Goal: Task Accomplishment & Management: Manage account settings

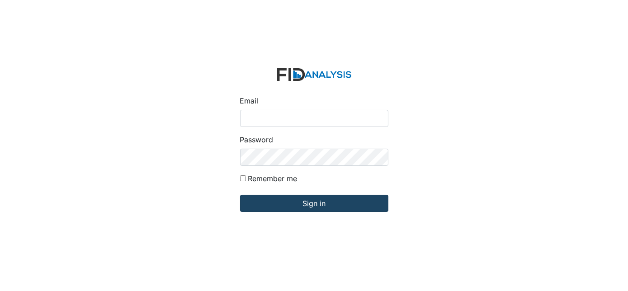
type input "[EMAIL_ADDRESS][DOMAIN_NAME]"
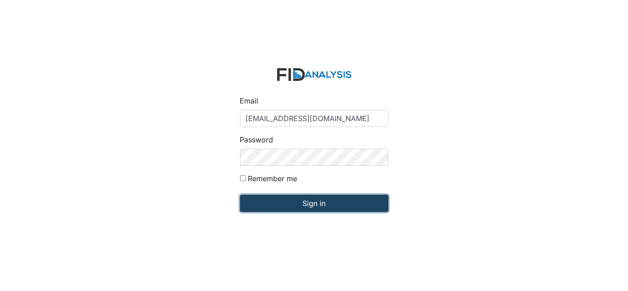
click at [300, 202] on input "Sign in" at bounding box center [314, 203] width 148 height 17
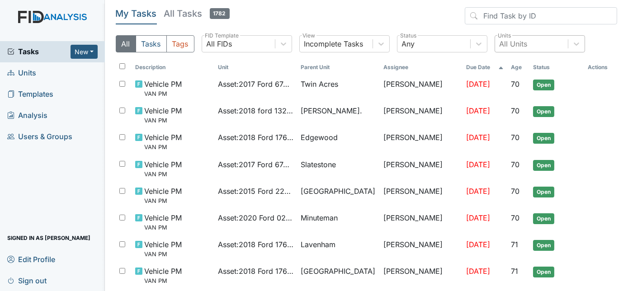
click at [517, 43] on div "All Units" at bounding box center [513, 43] width 28 height 11
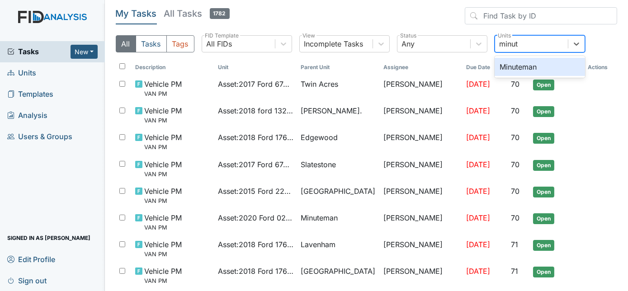
type input "minute"
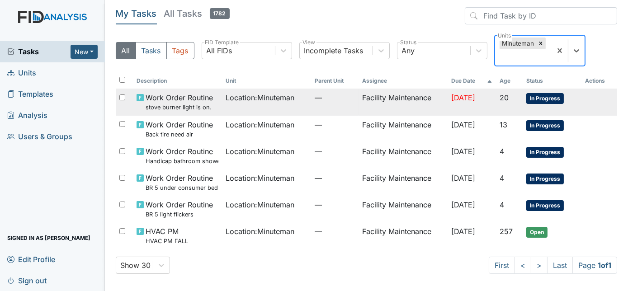
click at [295, 99] on div "Location : Minuteman" at bounding box center [267, 97] width 82 height 11
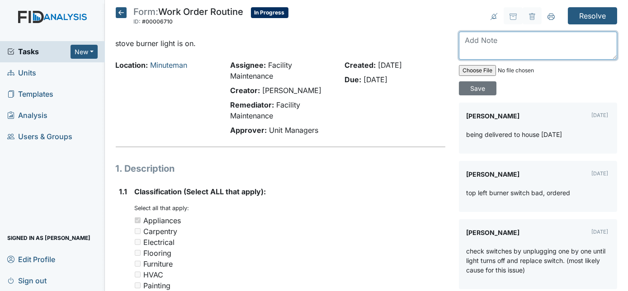
click at [487, 38] on textarea at bounding box center [538, 46] width 158 height 28
type textarea "installed problem fixed"
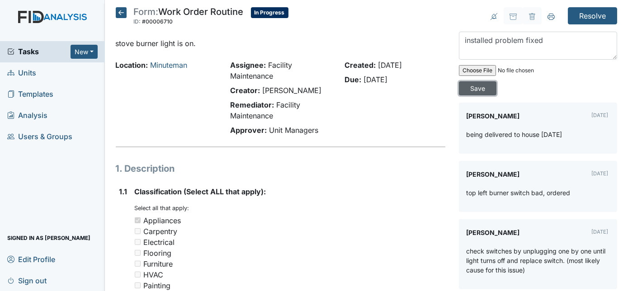
click at [496, 81] on input "Save" at bounding box center [478, 88] width 38 height 14
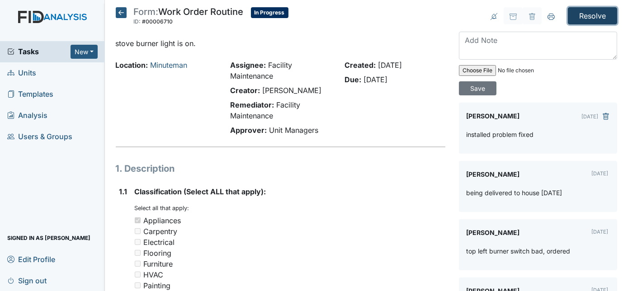
click at [579, 15] on input "Resolve" at bounding box center [592, 15] width 49 height 17
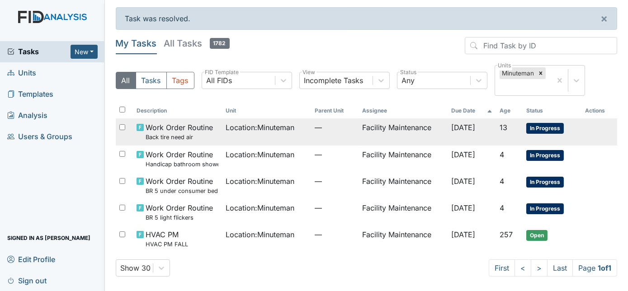
click at [383, 129] on td "Facility Maintenance" at bounding box center [402, 131] width 89 height 27
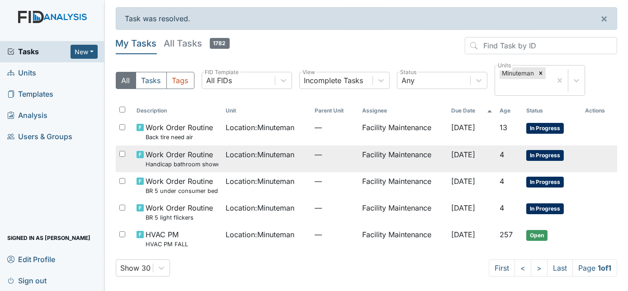
click at [224, 161] on td "Location : Minuteman" at bounding box center [266, 159] width 89 height 27
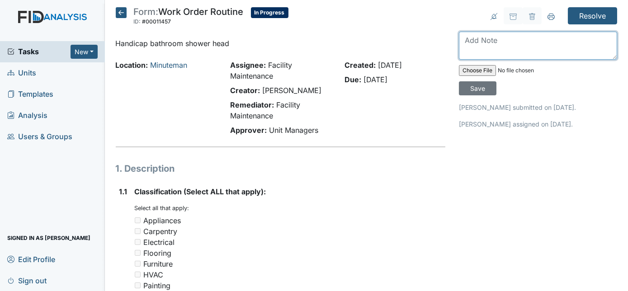
click at [478, 50] on textarea at bounding box center [538, 46] width 158 height 28
type textarea "replaced shower head"
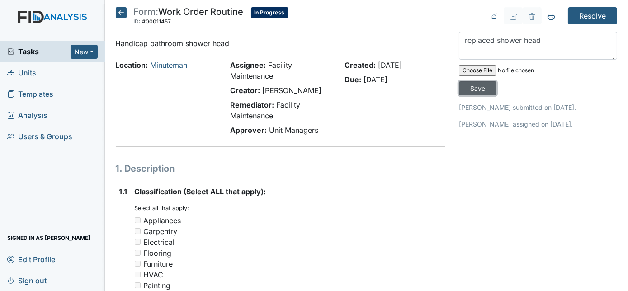
click at [496, 81] on input "Save" at bounding box center [478, 88] width 38 height 14
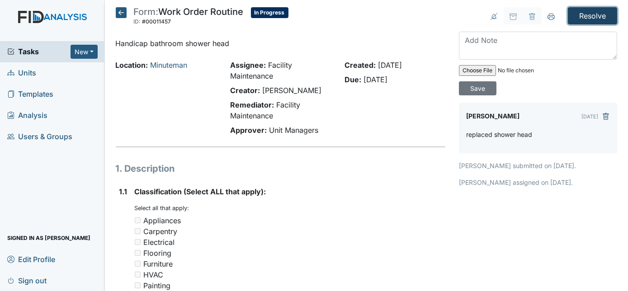
click at [585, 19] on input "Resolve" at bounding box center [592, 15] width 49 height 17
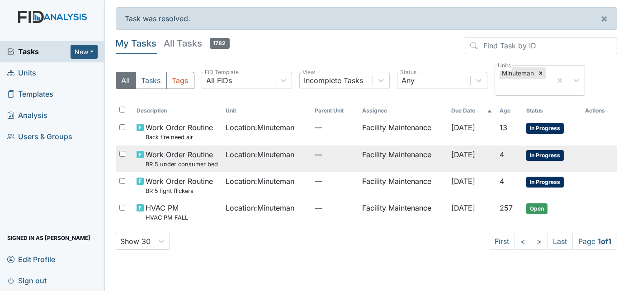
click at [232, 155] on span "Location : Minuteman" at bounding box center [260, 154] width 69 height 11
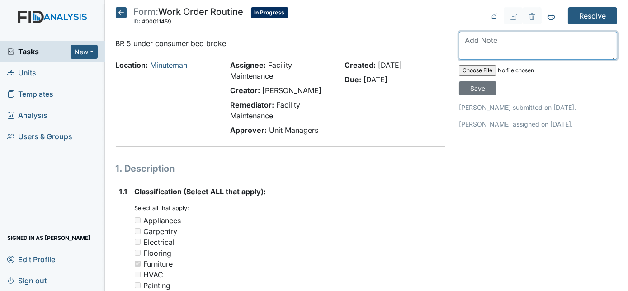
click at [482, 43] on textarea at bounding box center [538, 46] width 158 height 28
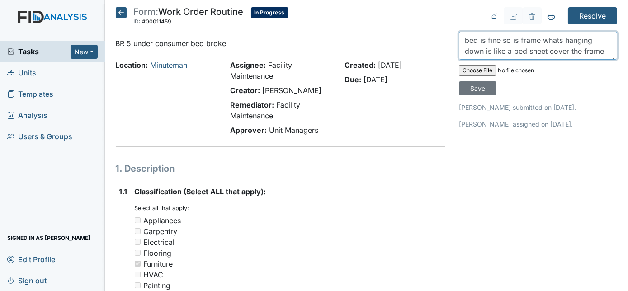
scroll to position [7, 0]
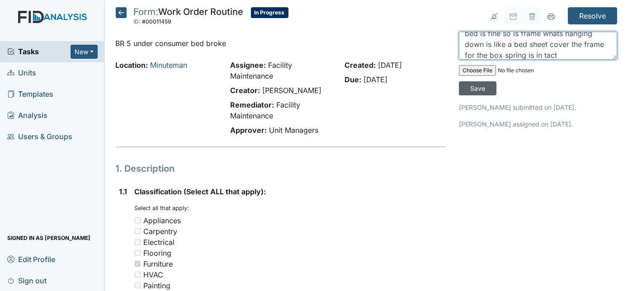
type textarea "bed is fine so is frame whats hanging down is like a bed sheet cover the frame …"
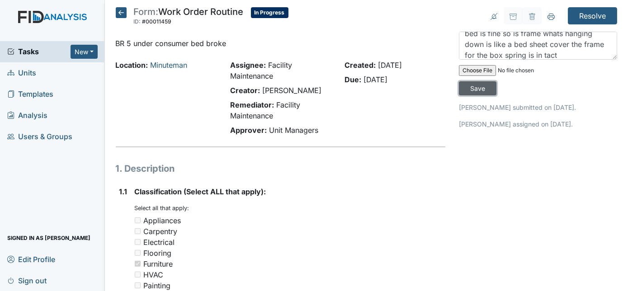
click at [496, 81] on input "Save" at bounding box center [478, 88] width 38 height 14
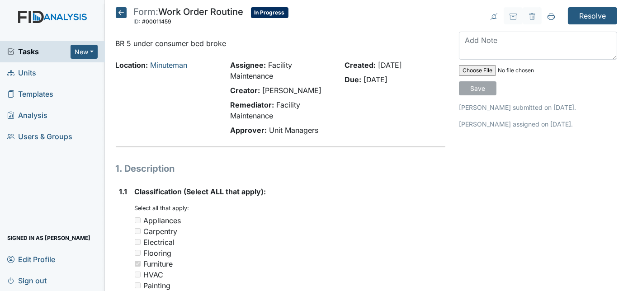
scroll to position [0, 0]
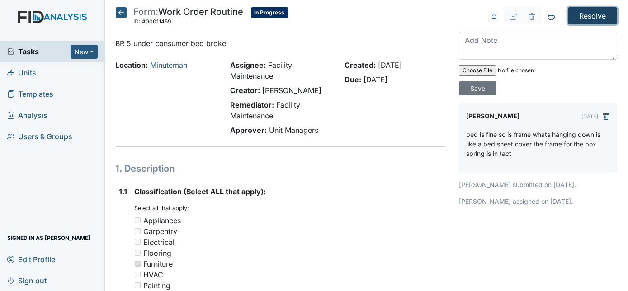
click at [592, 14] on input "Resolve" at bounding box center [592, 15] width 49 height 17
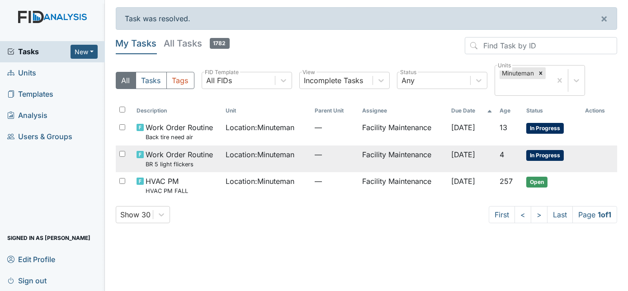
click at [222, 155] on td "Location : Minuteman" at bounding box center [266, 159] width 89 height 27
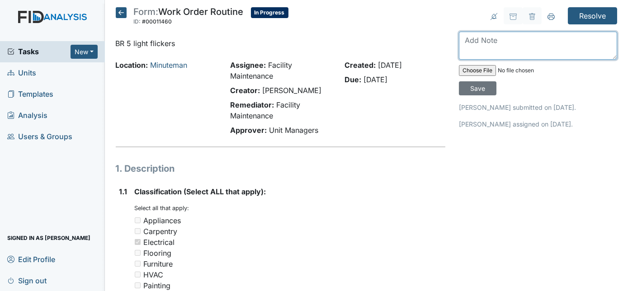
click at [478, 42] on textarea at bounding box center [538, 46] width 158 height 28
type textarea "replaced bulb issue fixed"
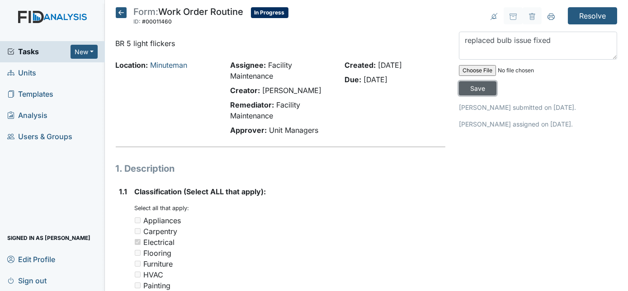
click at [496, 81] on input "Save" at bounding box center [478, 88] width 38 height 14
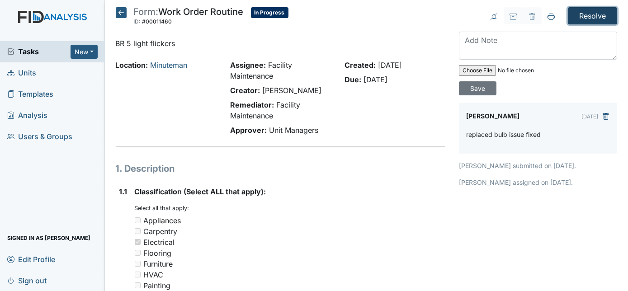
click at [591, 17] on input "Resolve" at bounding box center [592, 15] width 49 height 17
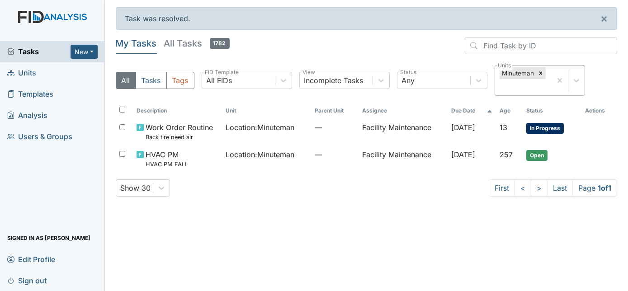
click at [539, 73] on icon at bounding box center [540, 73] width 3 height 3
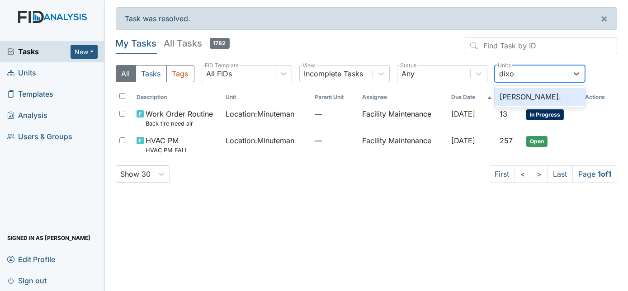
type input "[PERSON_NAME]"
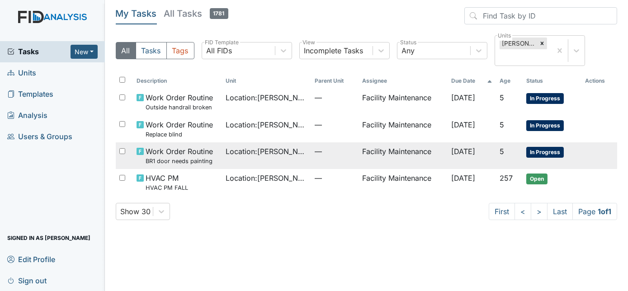
click at [300, 145] on td "Location : Dixon Rd." at bounding box center [266, 155] width 89 height 27
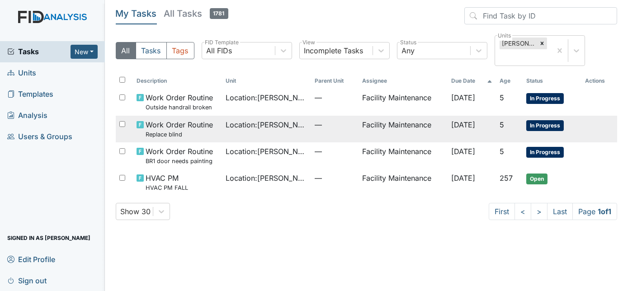
click at [240, 122] on td "Location : Dixon Rd." at bounding box center [266, 129] width 89 height 27
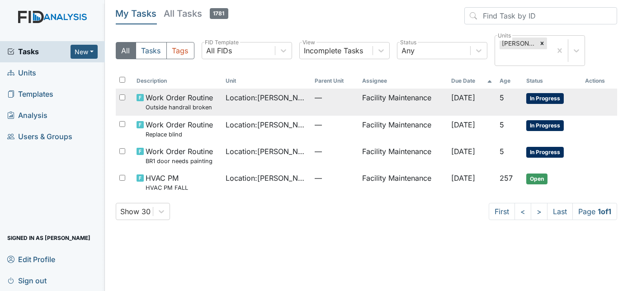
click at [247, 92] on span "Location : Dixon Rd." at bounding box center [267, 97] width 82 height 11
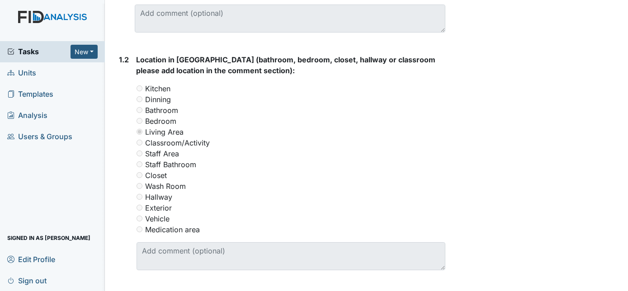
scroll to position [363, 0]
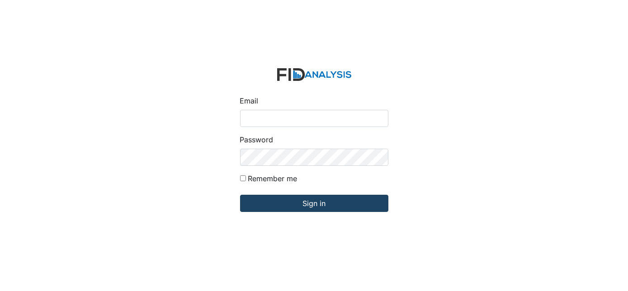
type input "[EMAIL_ADDRESS][DOMAIN_NAME]"
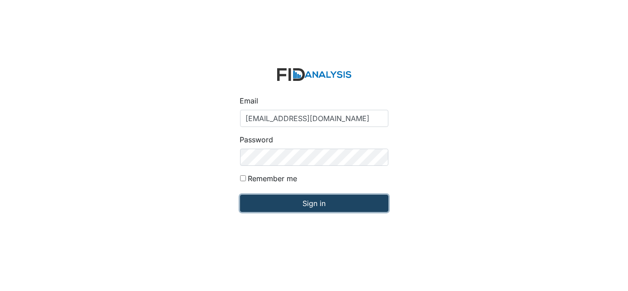
click at [294, 199] on input "Sign in" at bounding box center [314, 203] width 148 height 17
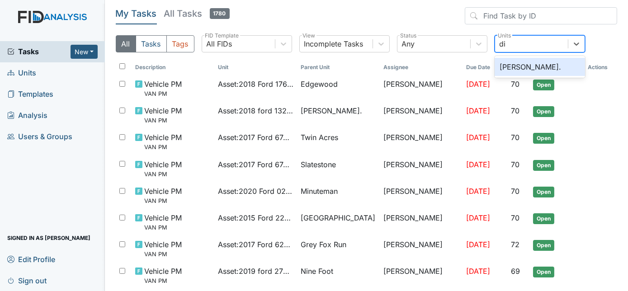
type input "dix"
click at [533, 61] on div "[PERSON_NAME]." at bounding box center [540, 67] width 90 height 18
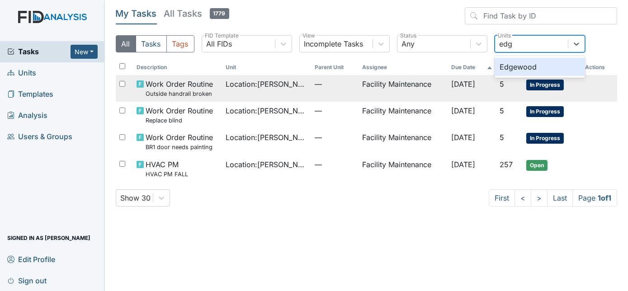
type input "edge"
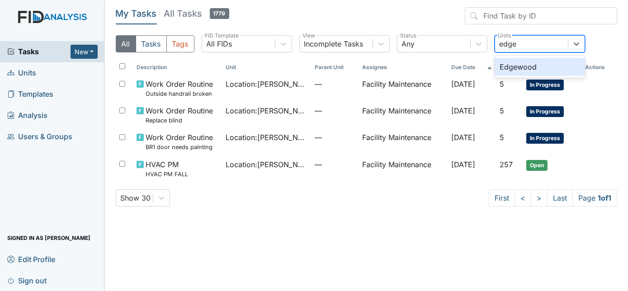
click at [559, 66] on div "Edgewood" at bounding box center [540, 67] width 90 height 18
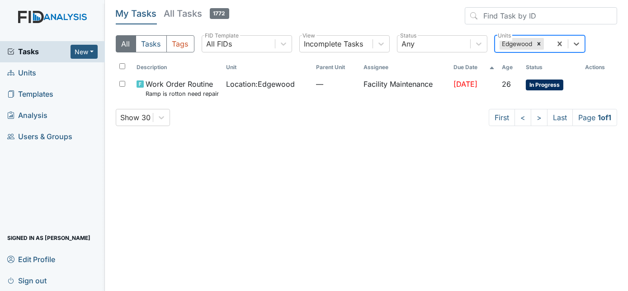
click at [551, 43] on div "Edgewood" at bounding box center [523, 44] width 57 height 16
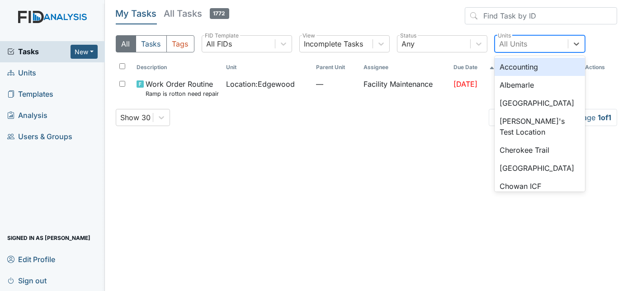
type input "b"
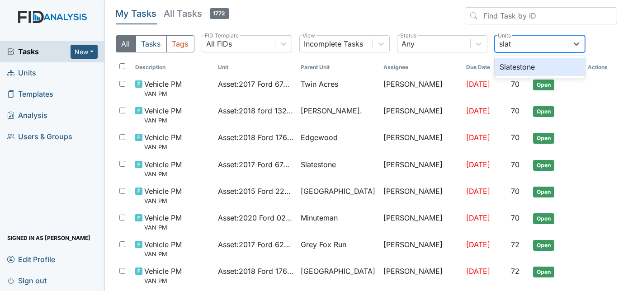
type input "slate"
click at [548, 68] on div "Slatestone" at bounding box center [540, 67] width 90 height 18
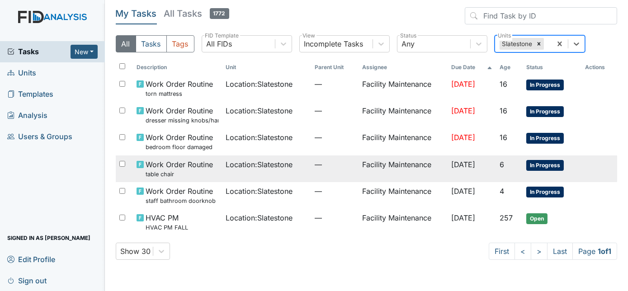
click at [447, 166] on td "Oct 3, 2025" at bounding box center [471, 168] width 48 height 27
click at [348, 200] on td "—" at bounding box center [334, 195] width 47 height 27
